Goal: Information Seeking & Learning: Learn about a topic

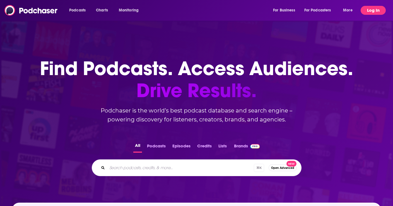
click at [373, 11] on button "Log In" at bounding box center [373, 10] width 25 height 9
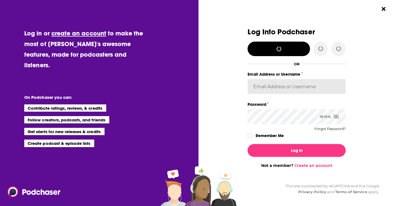
type input "acquavie"
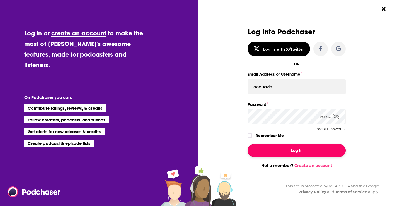
click at [301, 152] on button "Log In" at bounding box center [297, 150] width 98 height 13
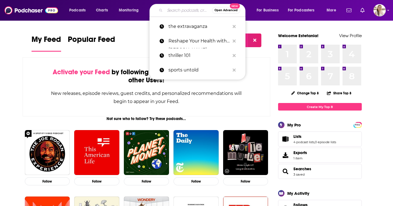
click at [181, 11] on input "Search podcasts, credits, & more..." at bounding box center [188, 10] width 47 height 9
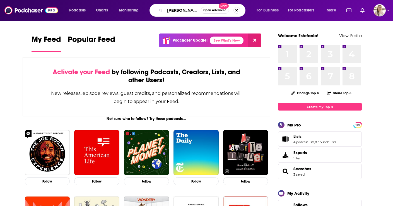
type input "[PERSON_NAME]"
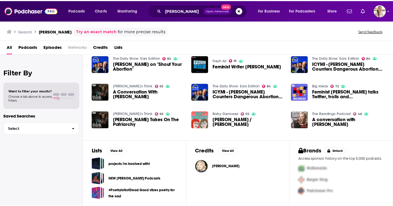
scroll to position [93, 0]
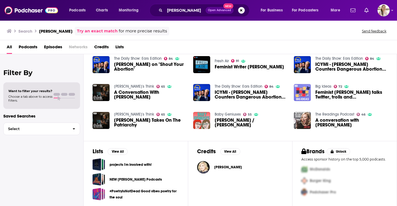
click at [298, 92] on img "Feminist Lindy West talks Twitter, trolls and Trump" at bounding box center [302, 92] width 17 height 17
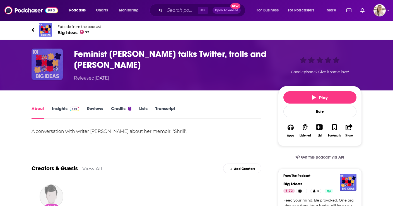
click at [51, 62] on img "Feminist Lindy West talks Twitter, trolls and Trump" at bounding box center [47, 64] width 31 height 31
